Goal: Information Seeking & Learning: Learn about a topic

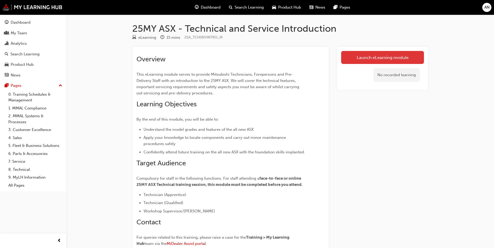
click at [376, 58] on link "Launch eLearning module" at bounding box center [382, 57] width 83 height 13
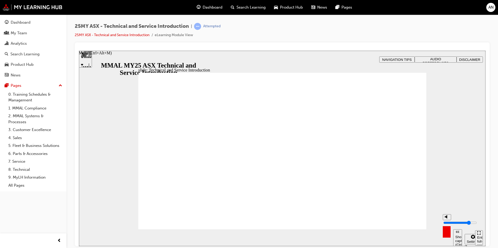
click at [447, 219] on icon "Mute (Ctrl+Alt+M)" at bounding box center [446, 217] width 4 height 4
click at [447, 219] on icon "Unmute (Ctrl+Alt+M)" at bounding box center [446, 217] width 4 height 4
drag, startPoint x: 445, startPoint y: 218, endPoint x: 448, endPoint y: 213, distance: 6.2
type input "10"
click at [448, 221] on input "volume" at bounding box center [460, 223] width 34 height 4
